Goal: Check status: Check status

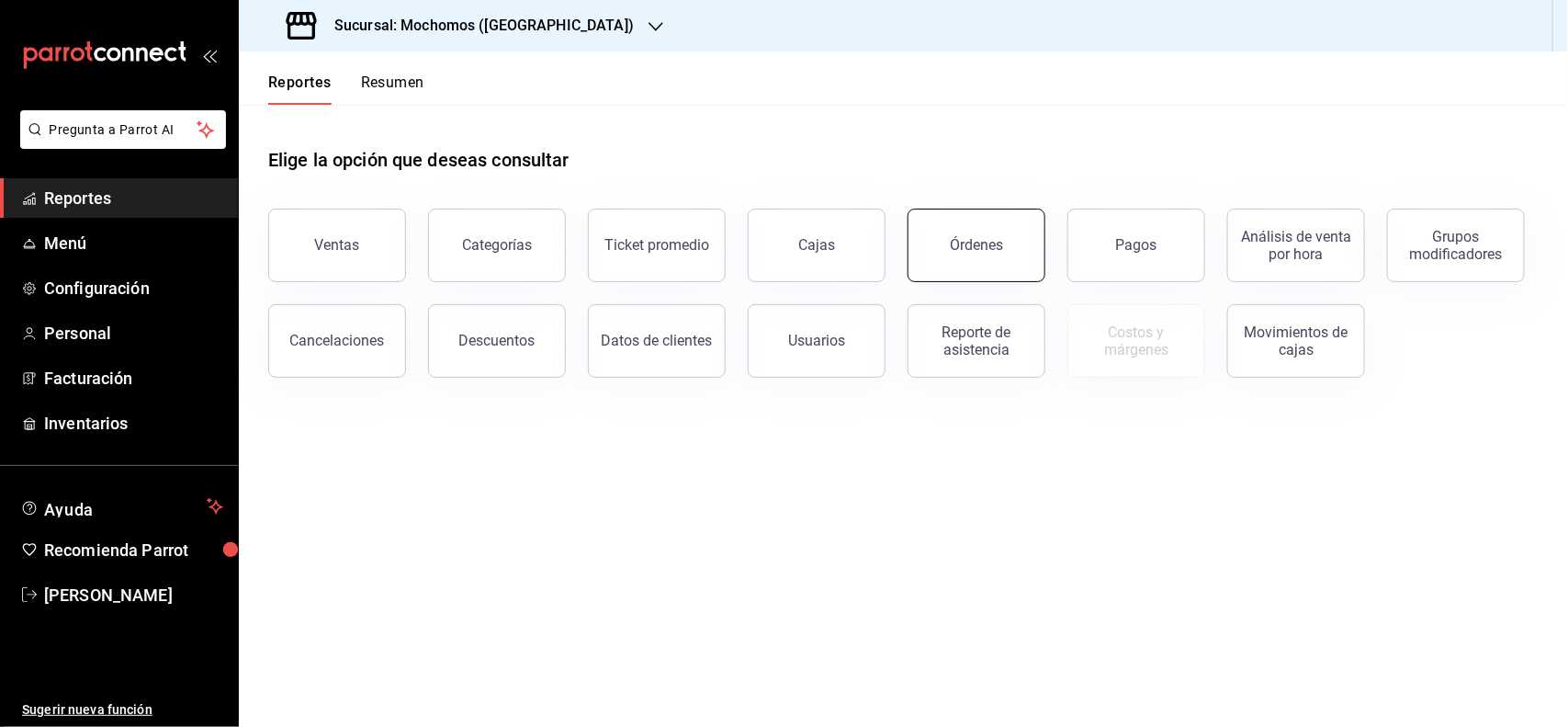
click at [1029, 280] on div "Órdenes" at bounding box center [965, 234] width 160 height 95
click at [928, 219] on button "Órdenes" at bounding box center [976, 246] width 138 height 73
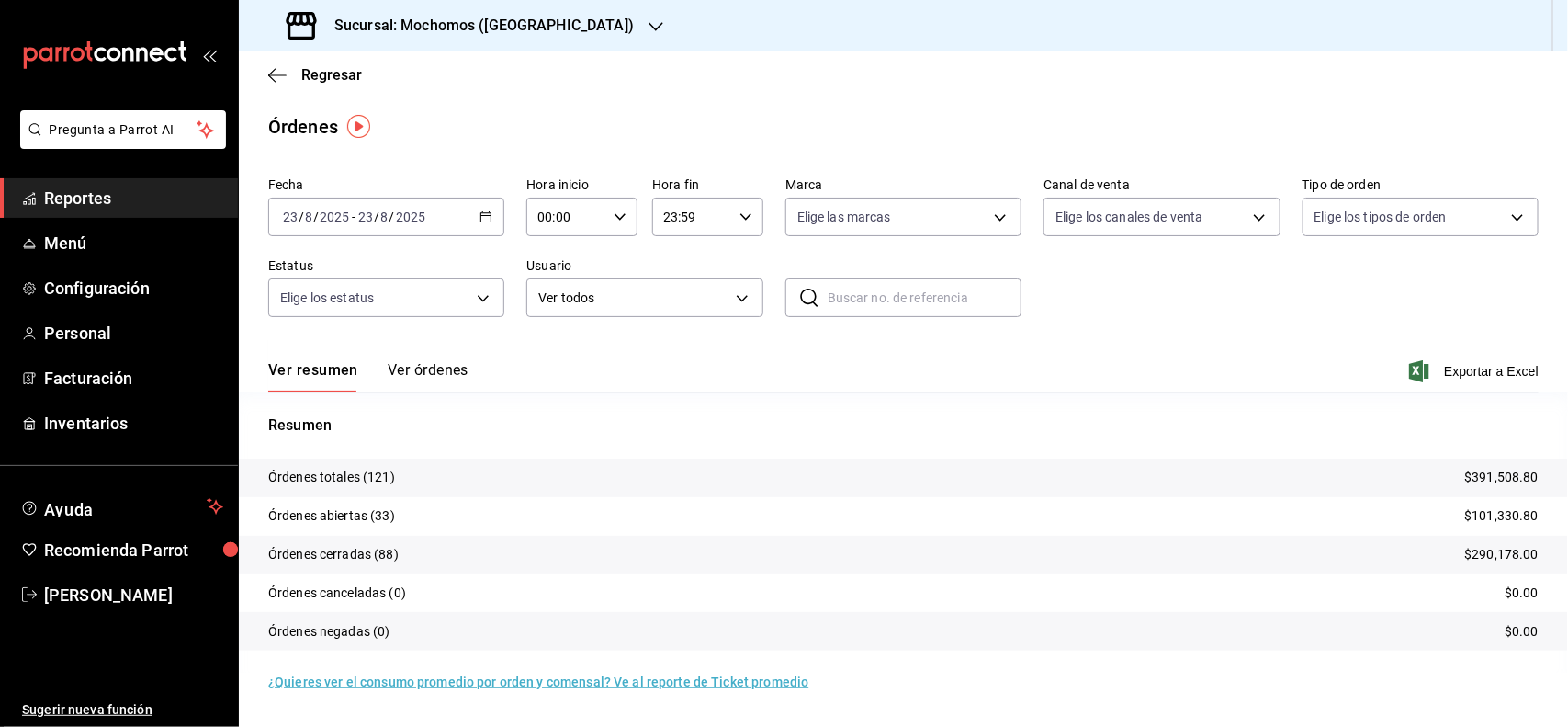
click at [485, 212] on icon "button" at bounding box center [485, 217] width 13 height 13
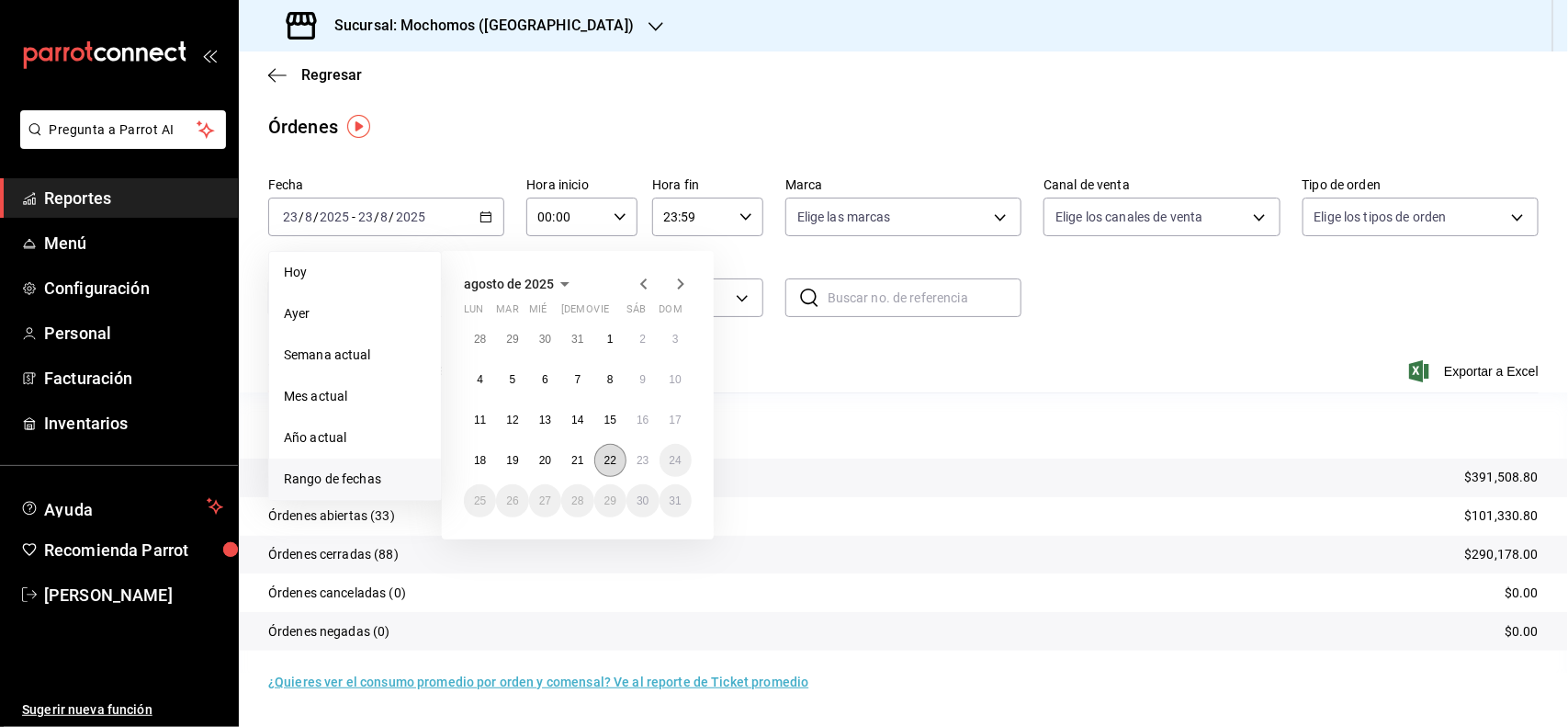
click at [617, 456] on button "22" at bounding box center [610, 460] width 32 height 33
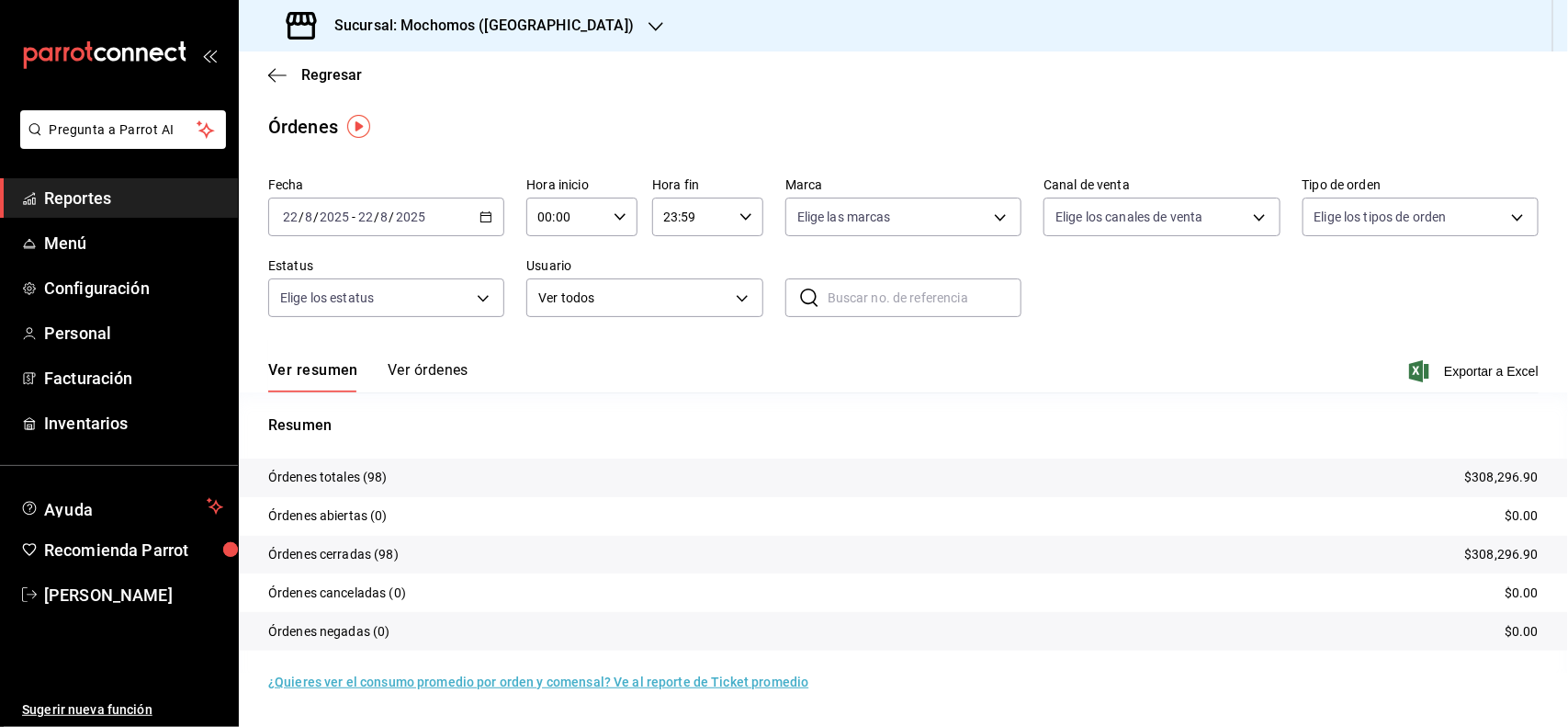
click at [469, 212] on div "[DATE] [DATE] - [DATE] [DATE]" at bounding box center [386, 217] width 236 height 39
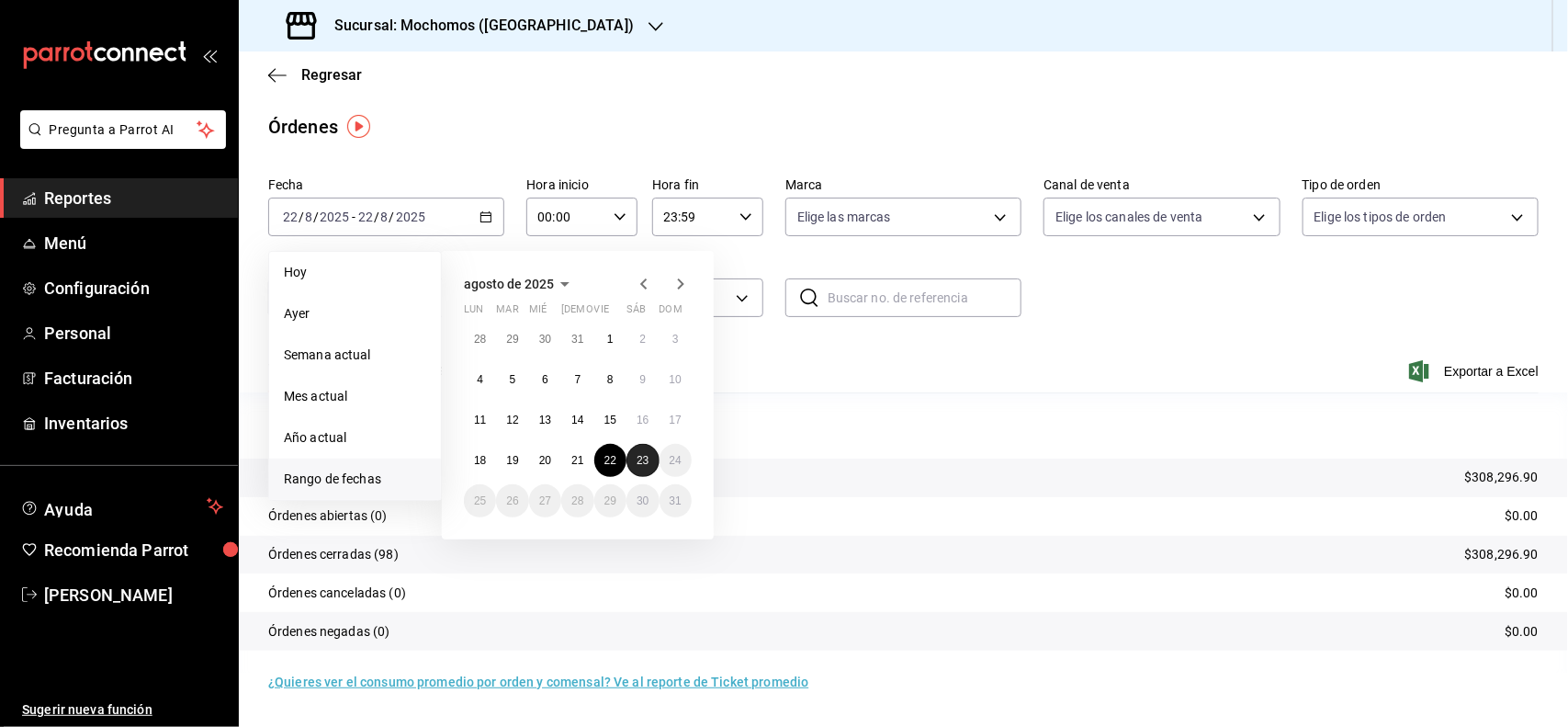
click at [636, 454] on abbr "23" at bounding box center [642, 459] width 12 height 13
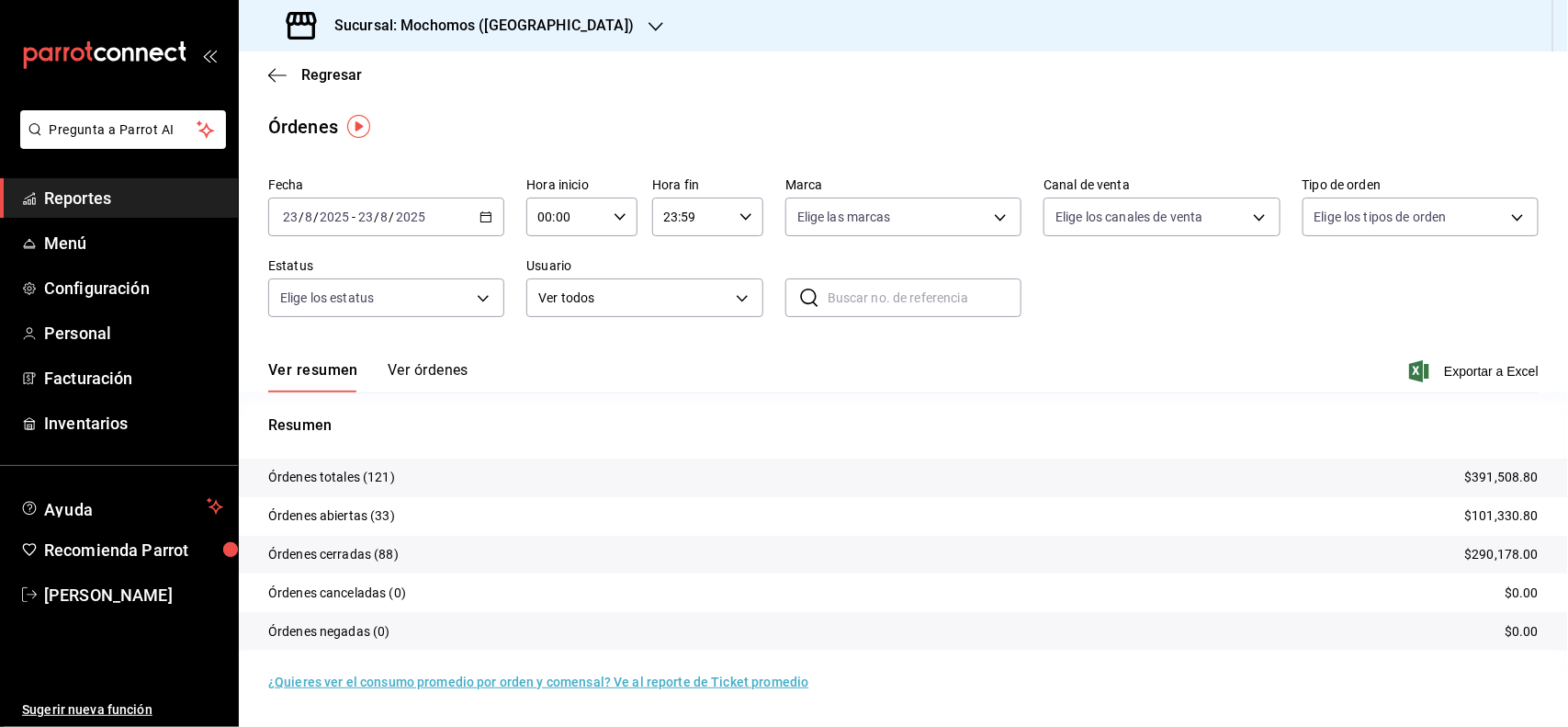
click at [621, 212] on icon "button" at bounding box center [620, 217] width 13 height 13
click at [554, 331] on button "04" at bounding box center [554, 325] width 49 height 37
type input "04:00"
click at [1214, 343] on div at bounding box center [784, 363] width 1568 height 727
